Goal: Information Seeking & Learning: Learn about a topic

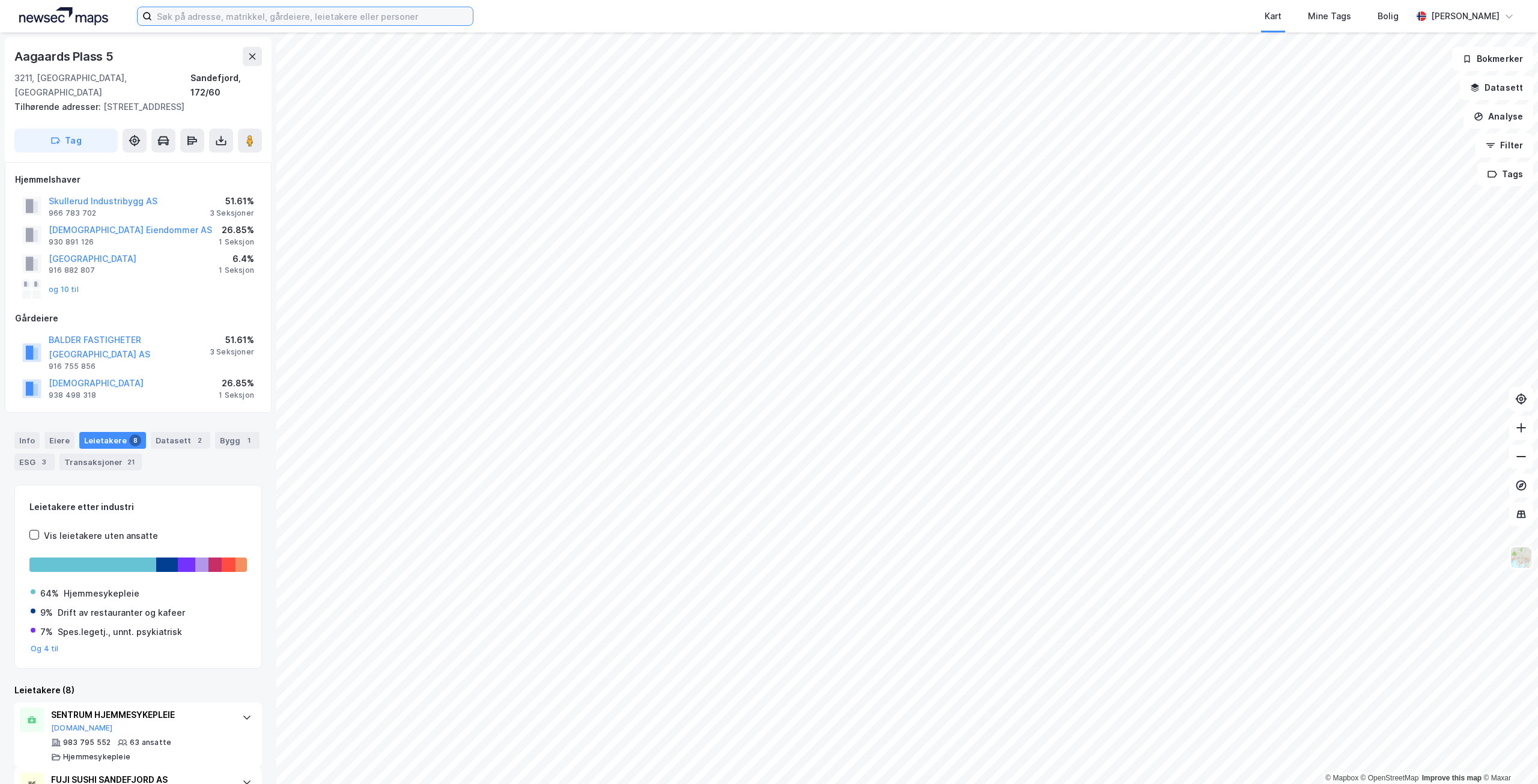
click at [233, 10] on input at bounding box center [312, 16] width 321 height 18
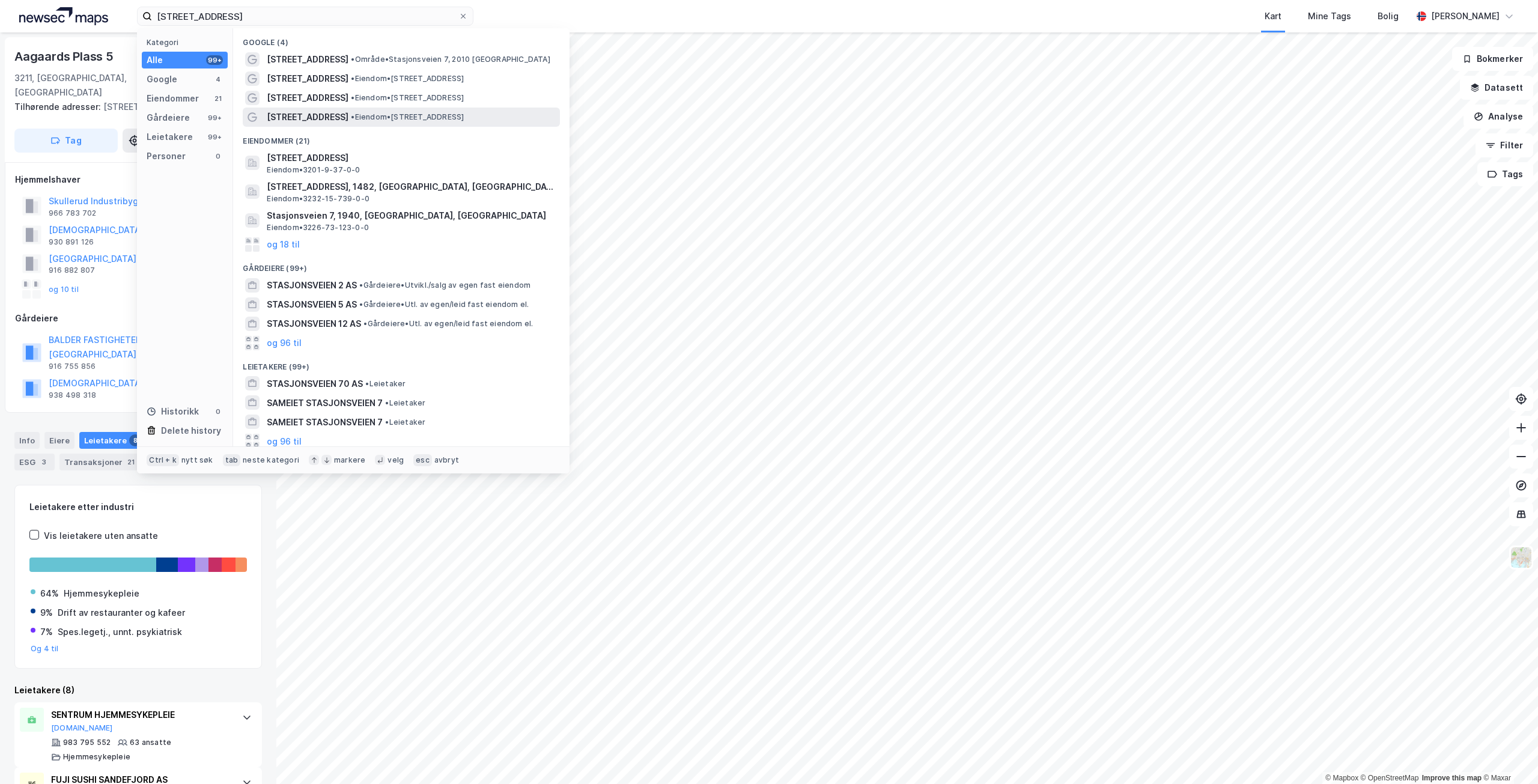
click at [514, 116] on div "[STREET_ADDRESS] • Eiendom • [STREET_ADDRESS]" at bounding box center [412, 118] width 291 height 15
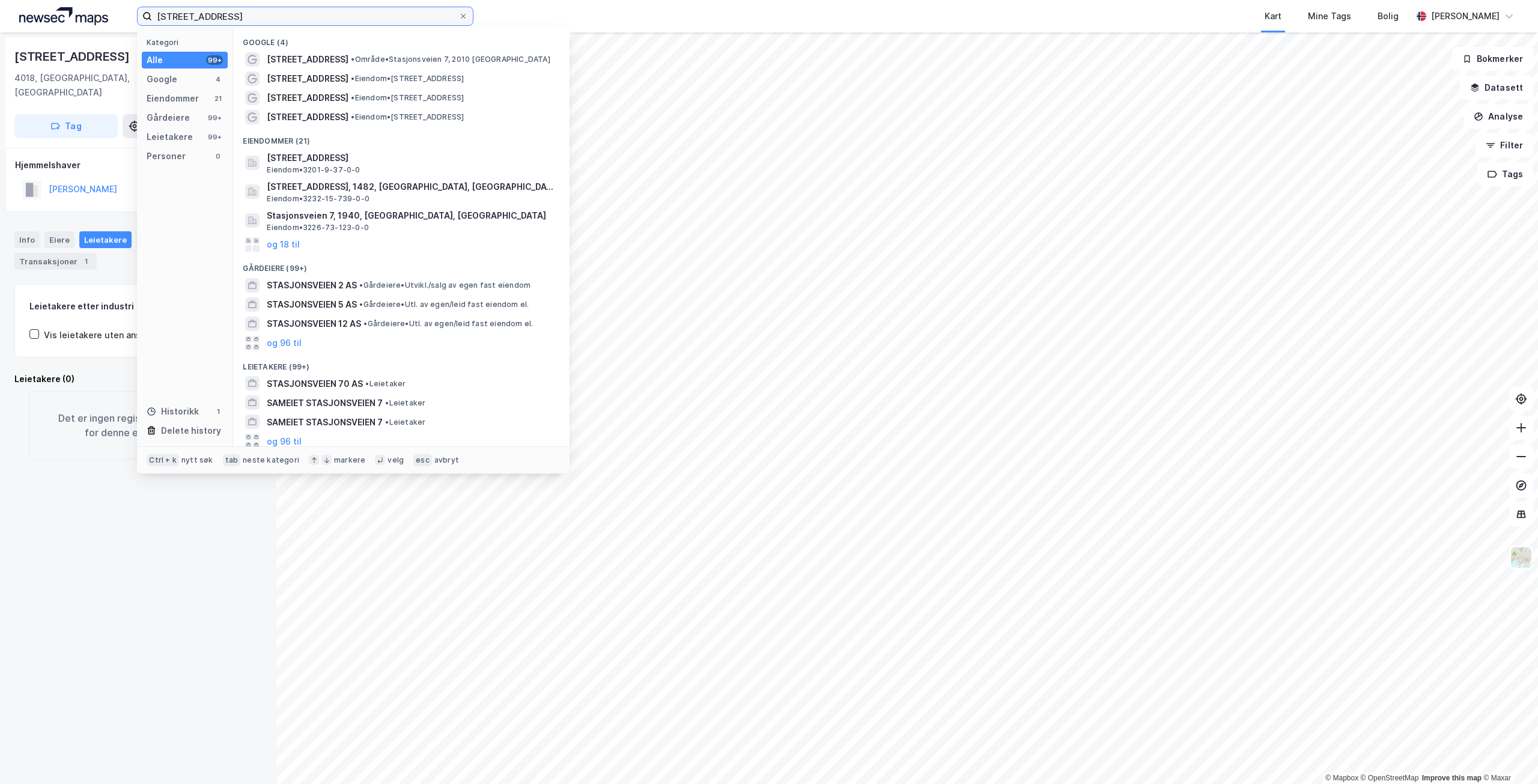
click at [306, 12] on input "[STREET_ADDRESS]" at bounding box center [305, 16] width 307 height 18
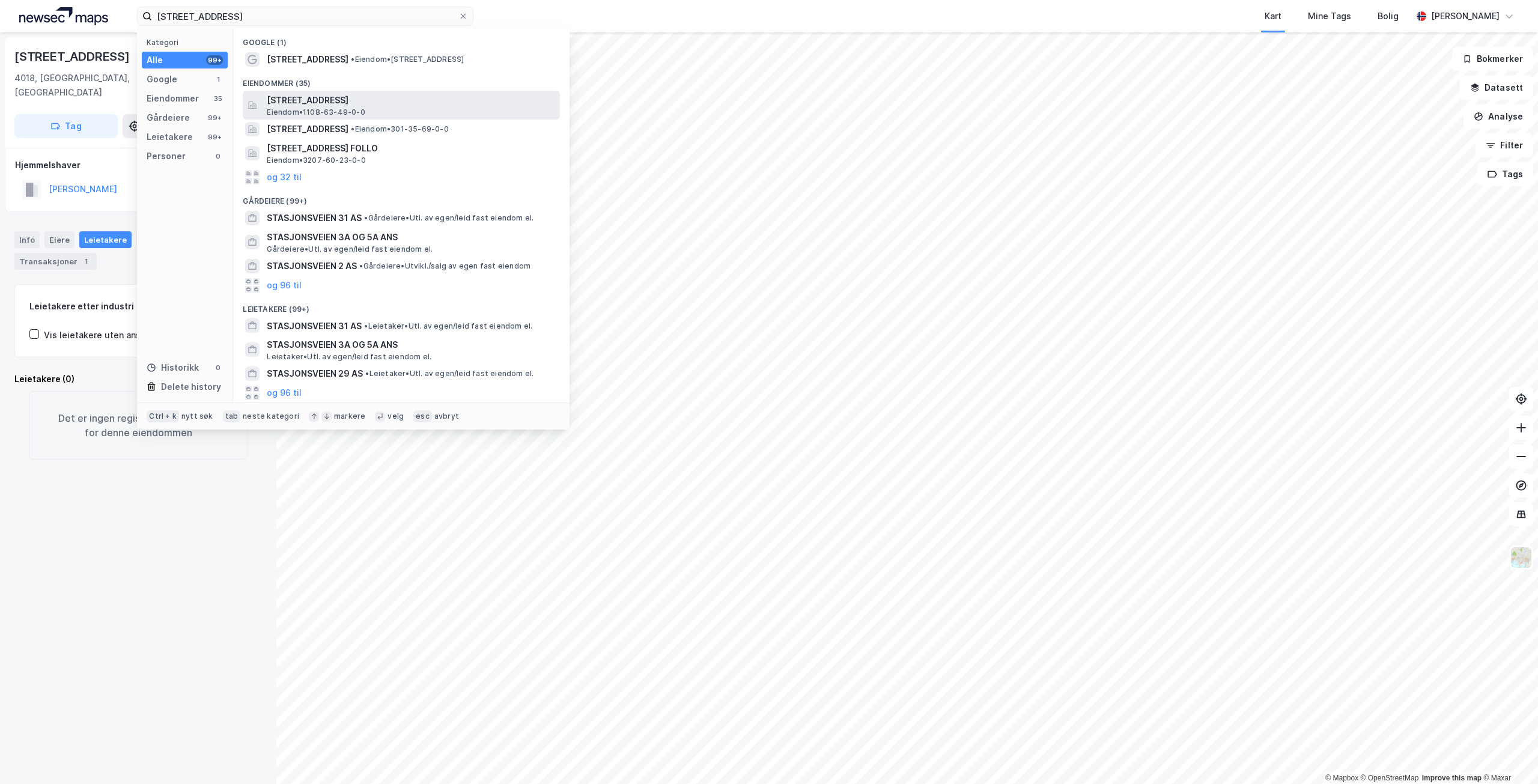
click at [440, 104] on span "[STREET_ADDRESS]" at bounding box center [411, 100] width 288 height 15
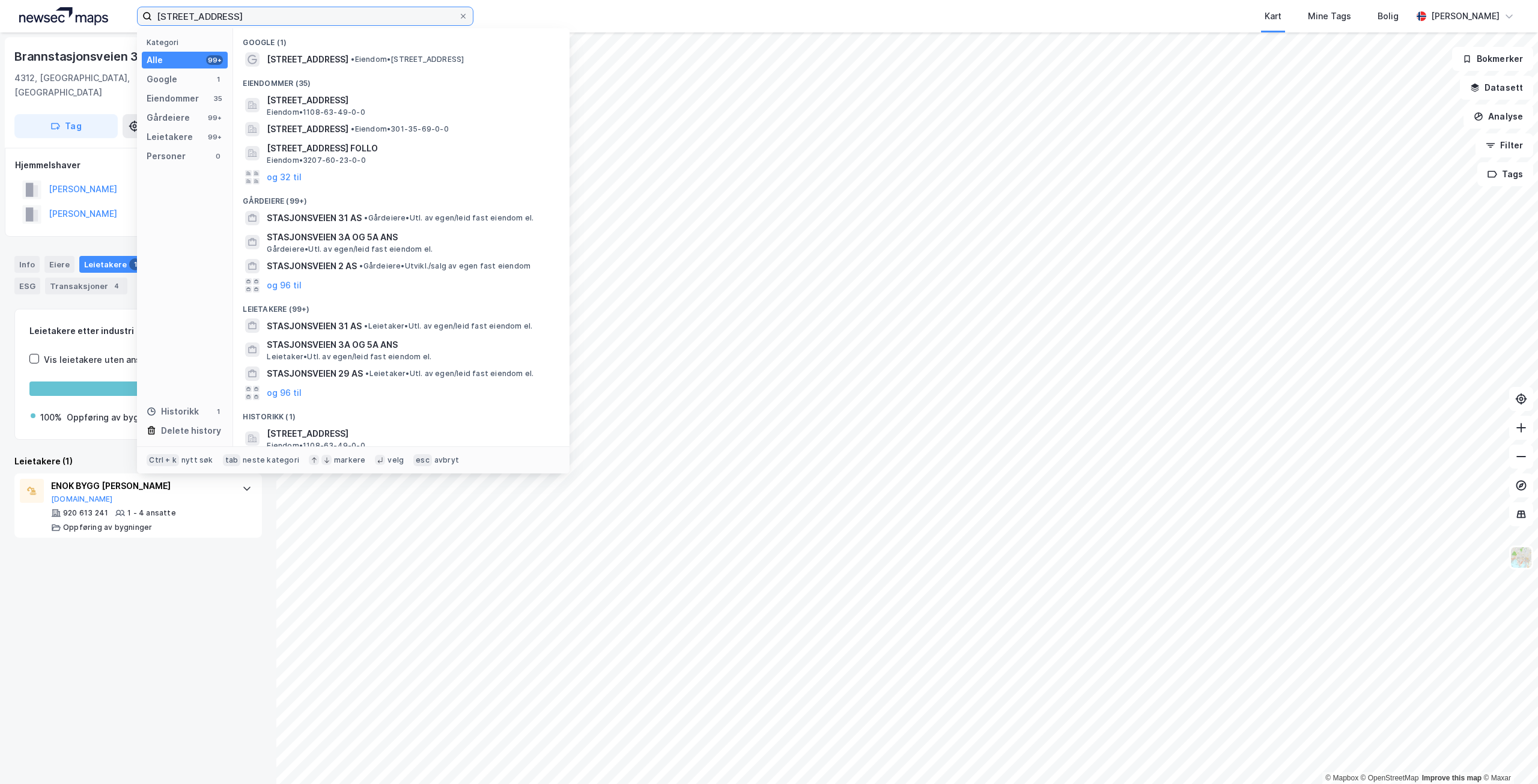
drag, startPoint x: 256, startPoint y: 16, endPoint x: 107, endPoint y: 16, distance: 149.0
click at [107, 16] on div "stasjonsveien 3 Kategori Alle 99+ Google 1 Eiendommer 35 Gårdeiere 99+ Leietake…" at bounding box center [769, 16] width 1538 height 32
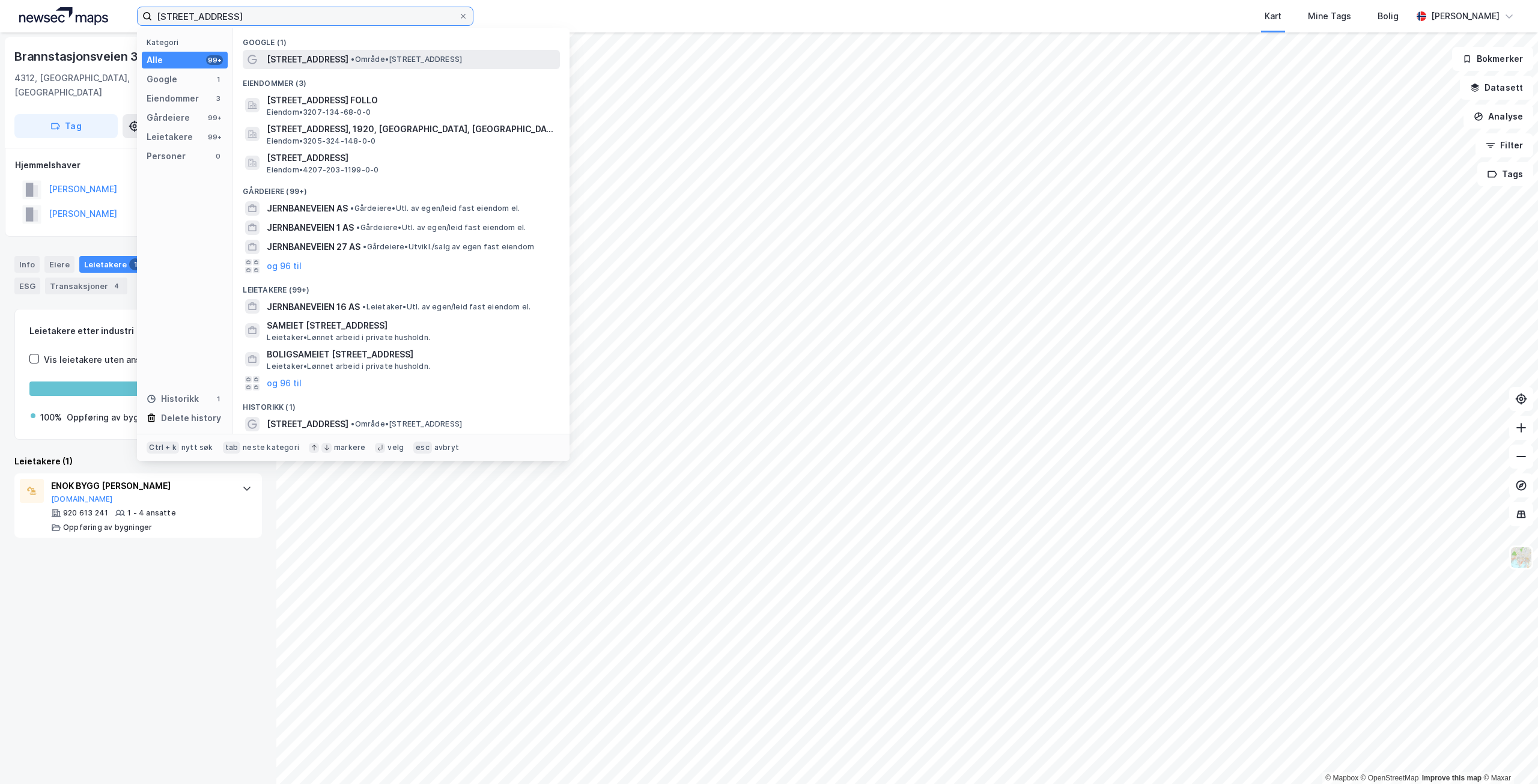
type input "[STREET_ADDRESS]"
click at [462, 59] on span "• Område • [STREET_ADDRESS]" at bounding box center [407, 59] width 111 height 10
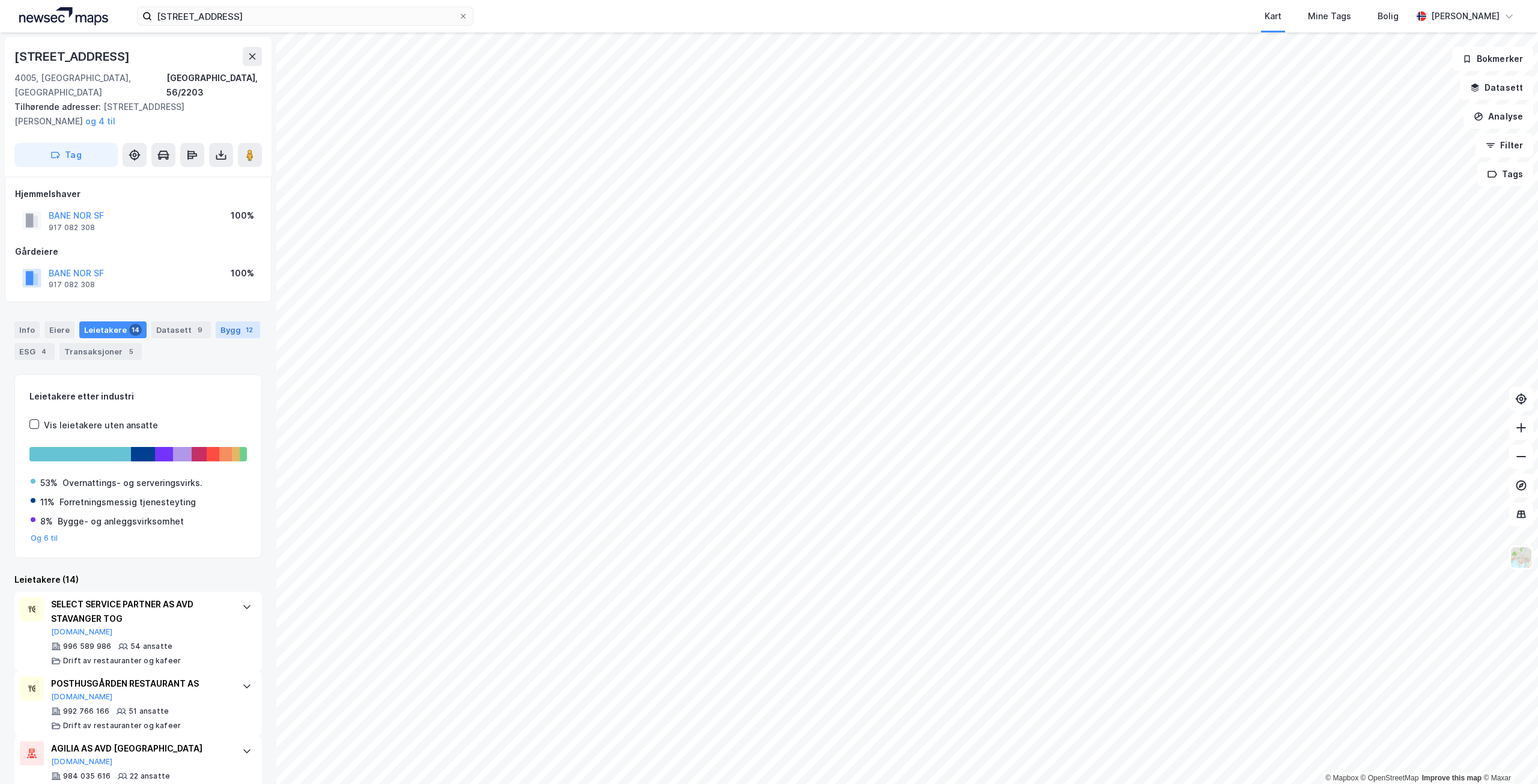
click at [227, 321] on div "Bygg 12" at bounding box center [238, 329] width 45 height 17
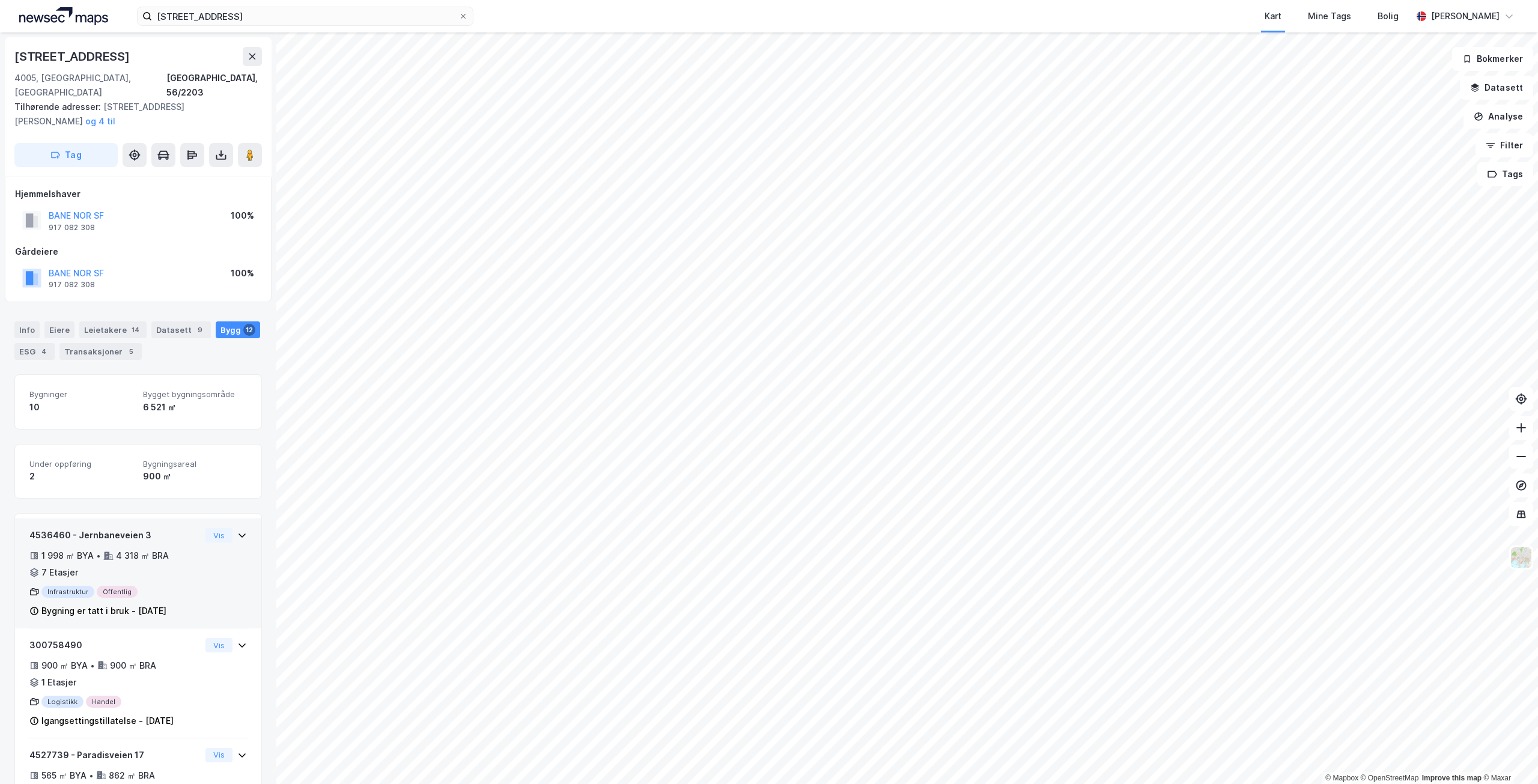
click at [206, 548] on div "4536460 - Jernbaneveien 3 1 998 ㎡ BYA • 4 318 ㎡ BRA • 7 Etasjer Infrastruktur O…" at bounding box center [138, 578] width 217 height 100
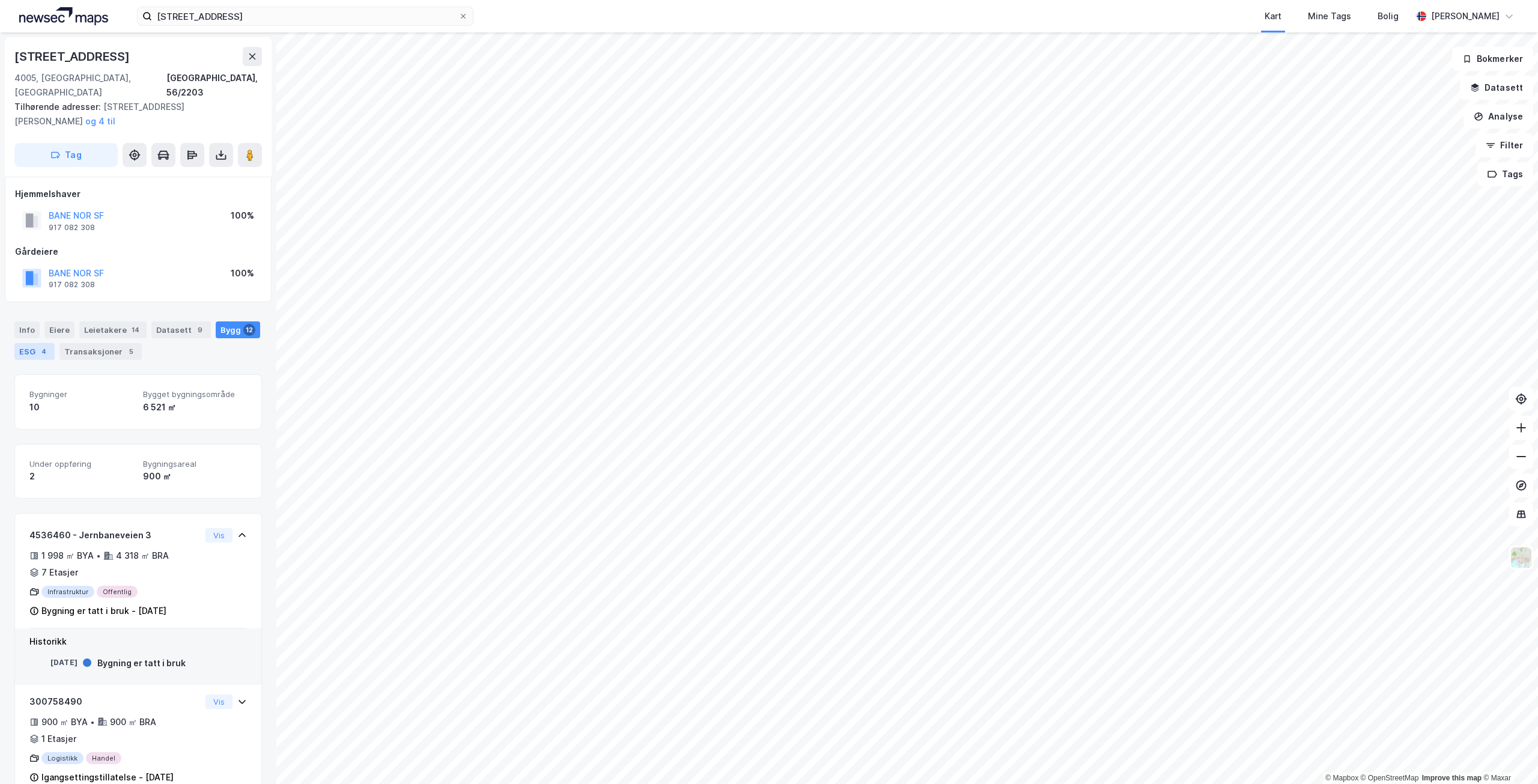
click at [44, 345] on div "4" at bounding box center [44, 351] width 12 height 12
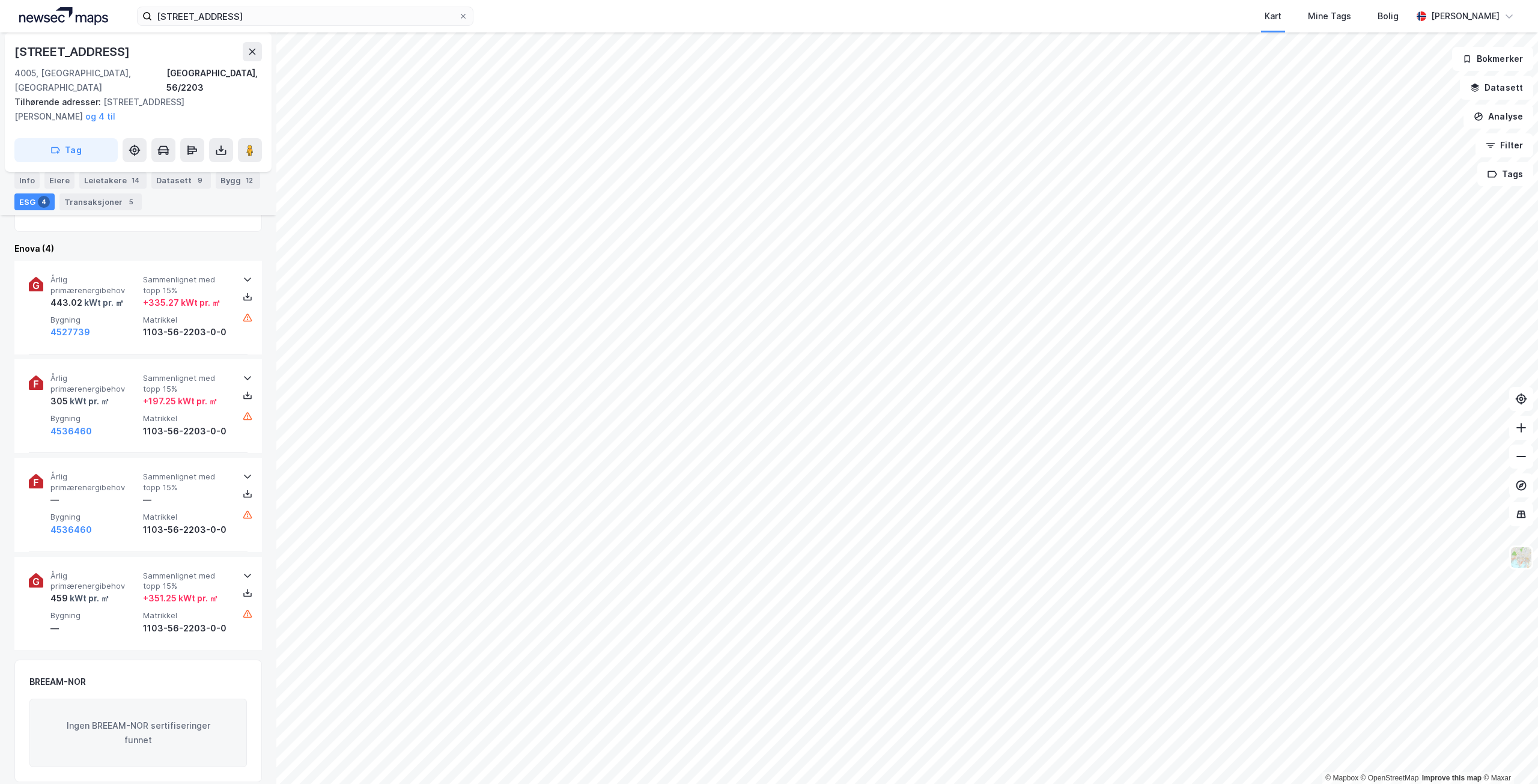
scroll to position [420, 0]
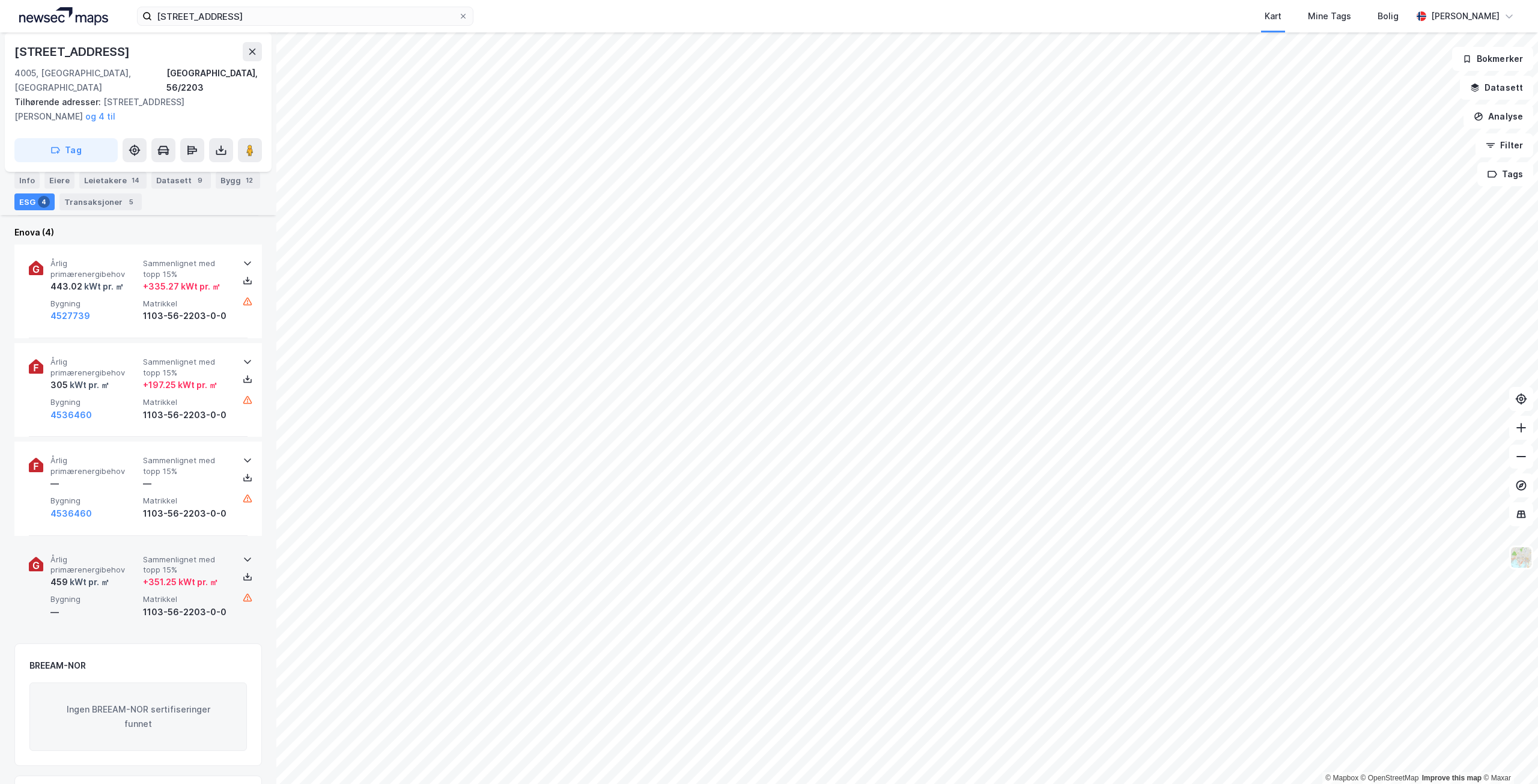
click at [220, 575] on div "Årlig primærenergibehov 459 kWt pr. ㎡ Sammenlignet med topp 15% + 351.25 kWt pr…" at bounding box center [140, 587] width 180 height 65
click at [211, 554] on span "Sammenlignet med topp 15%" at bounding box center [187, 565] width 88 height 21
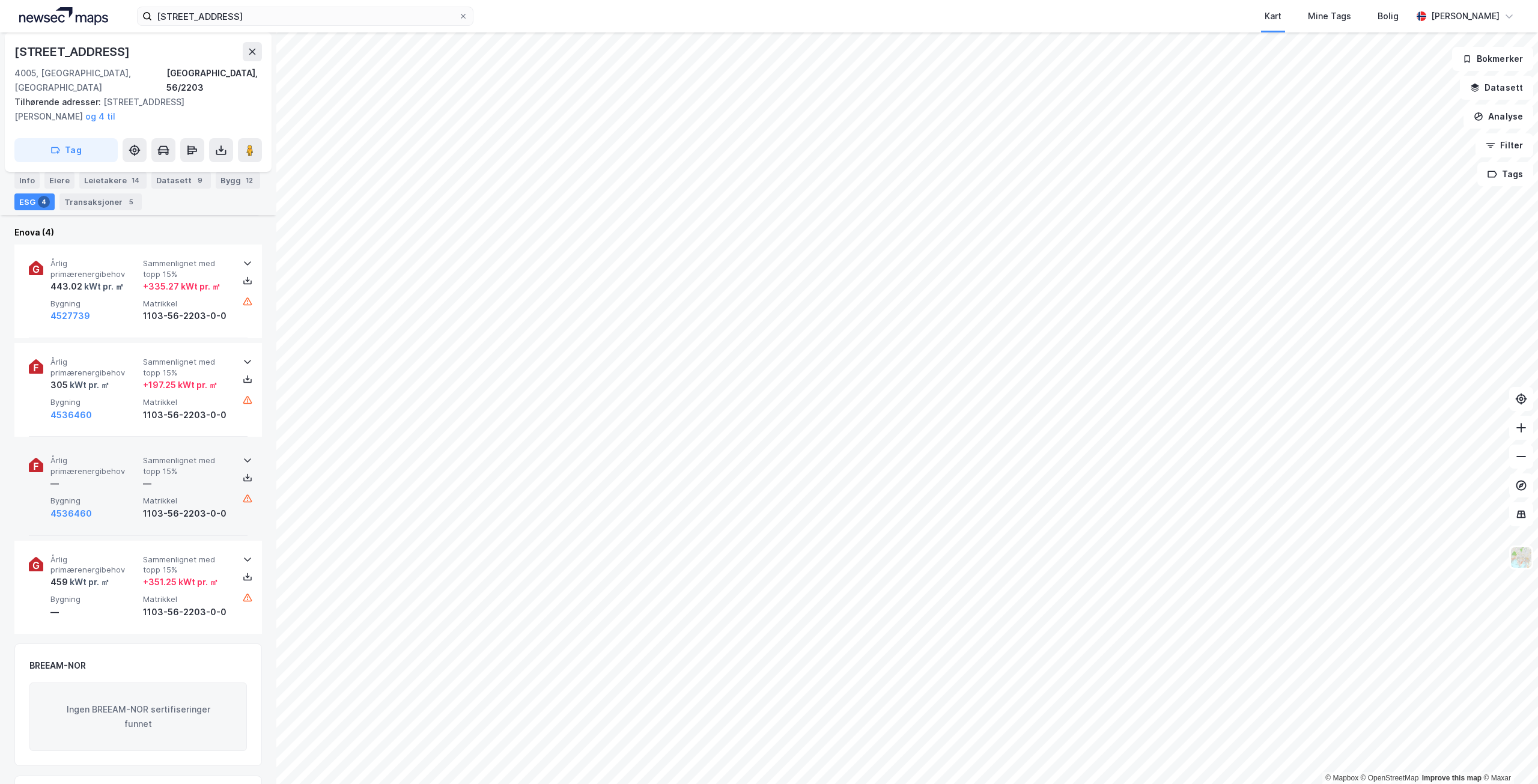
click at [205, 441] on div "Årlig primærenergibehov — Sammenlignet med topp 15% — Bygning 4536460 Matrikkel…" at bounding box center [138, 488] width 219 height 94
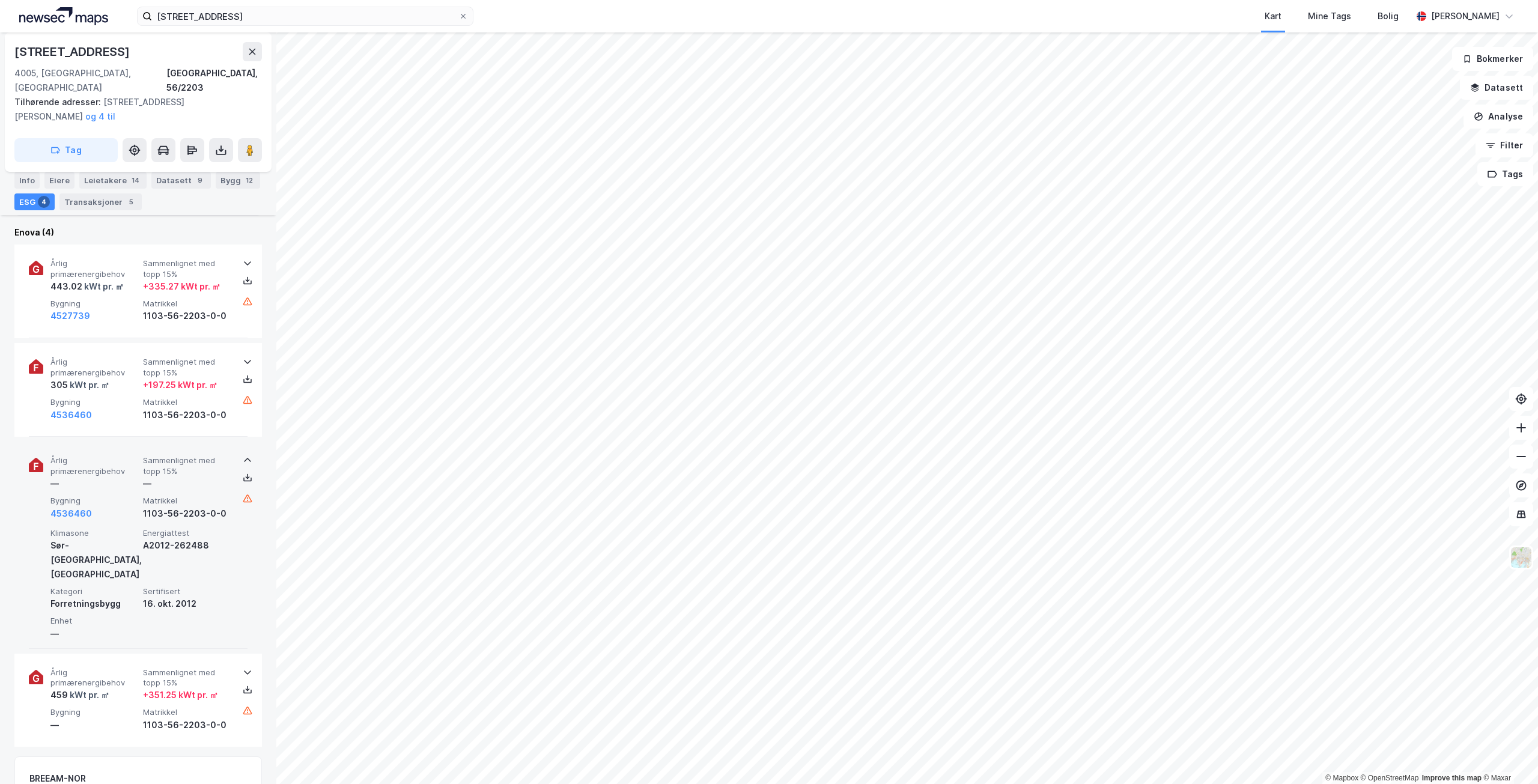
click at [205, 441] on div "Årlig primærenergibehov — Sammenlignet med topp 15% — Bygning 4536460 Matrikkel…" at bounding box center [138, 545] width 219 height 207
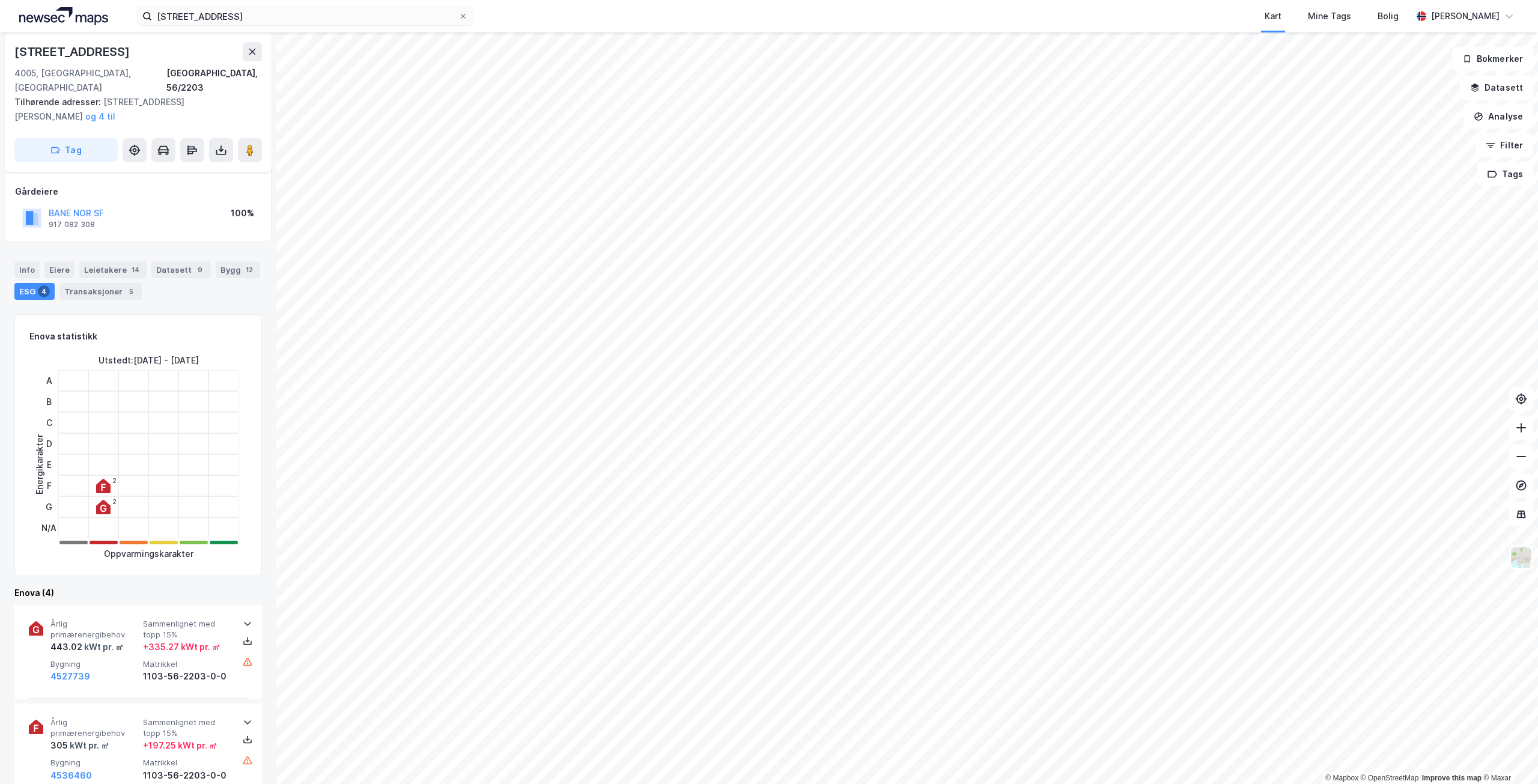
scroll to position [0, 0]
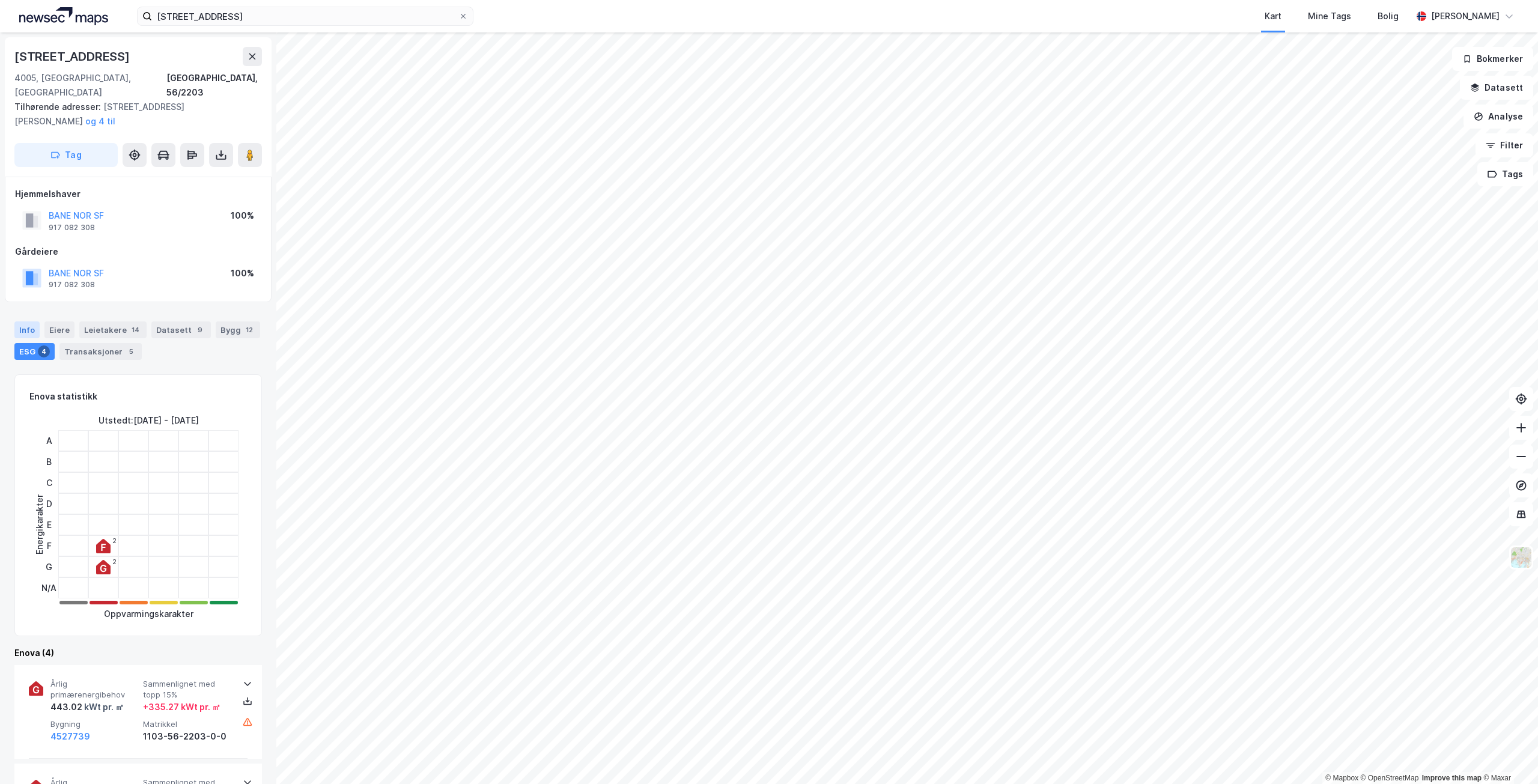
click at [37, 321] on div "Info" at bounding box center [27, 329] width 25 height 17
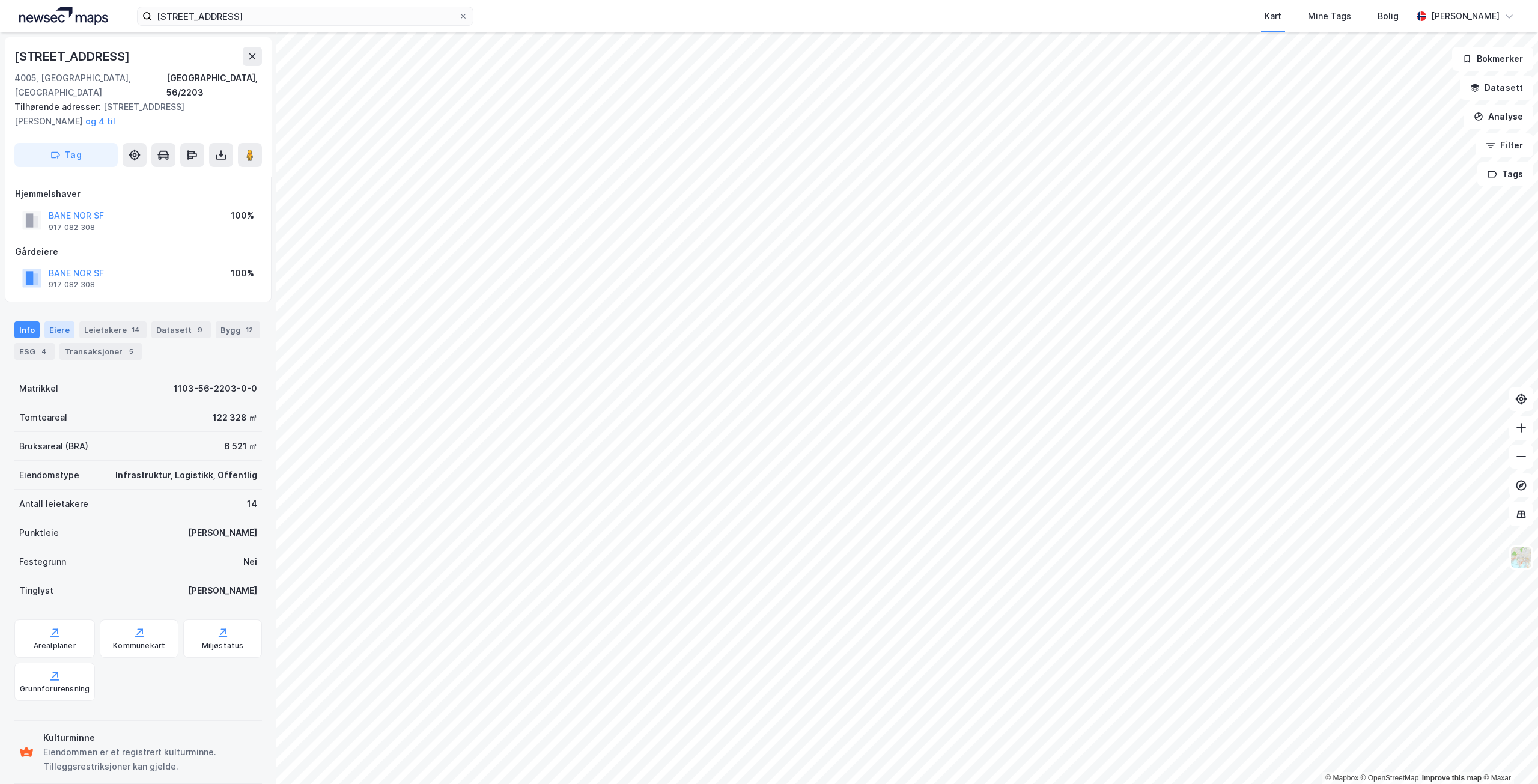
click at [59, 321] on div "Eiere" at bounding box center [59, 329] width 30 height 17
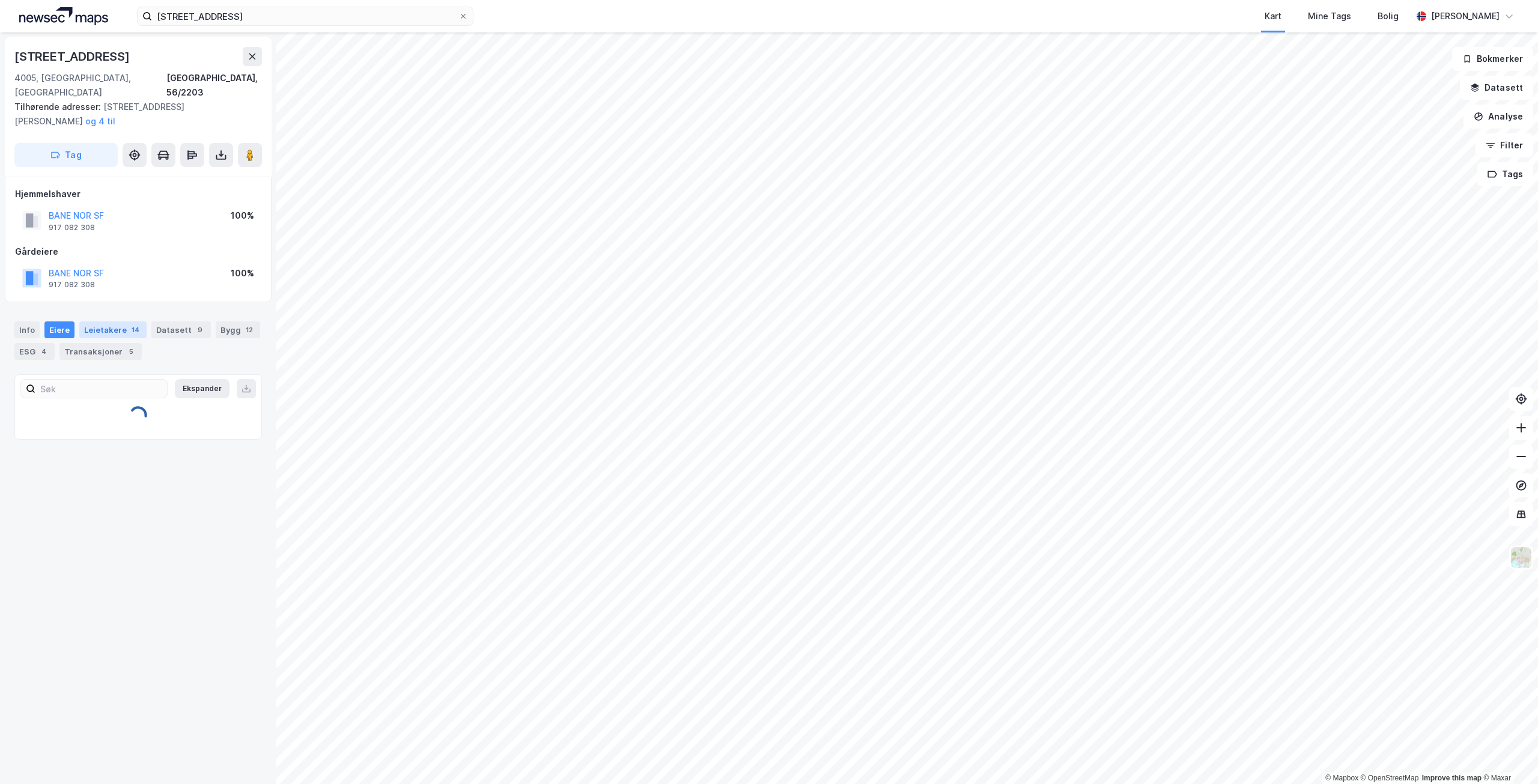
click at [138, 321] on div "Leietakere 14" at bounding box center [113, 329] width 67 height 17
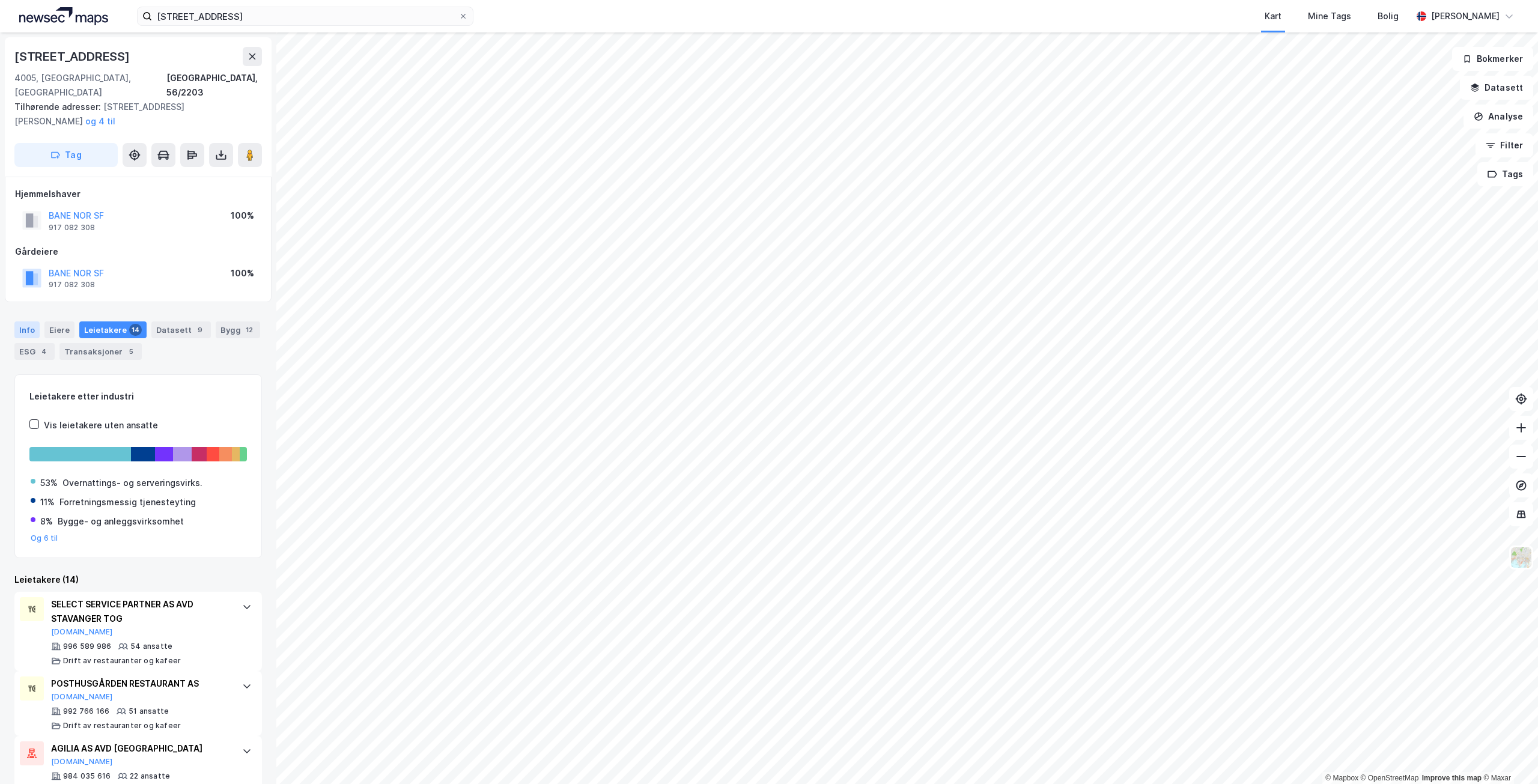
click at [28, 321] on div "Info" at bounding box center [27, 329] width 25 height 17
